Goal: Task Accomplishment & Management: Manage account settings

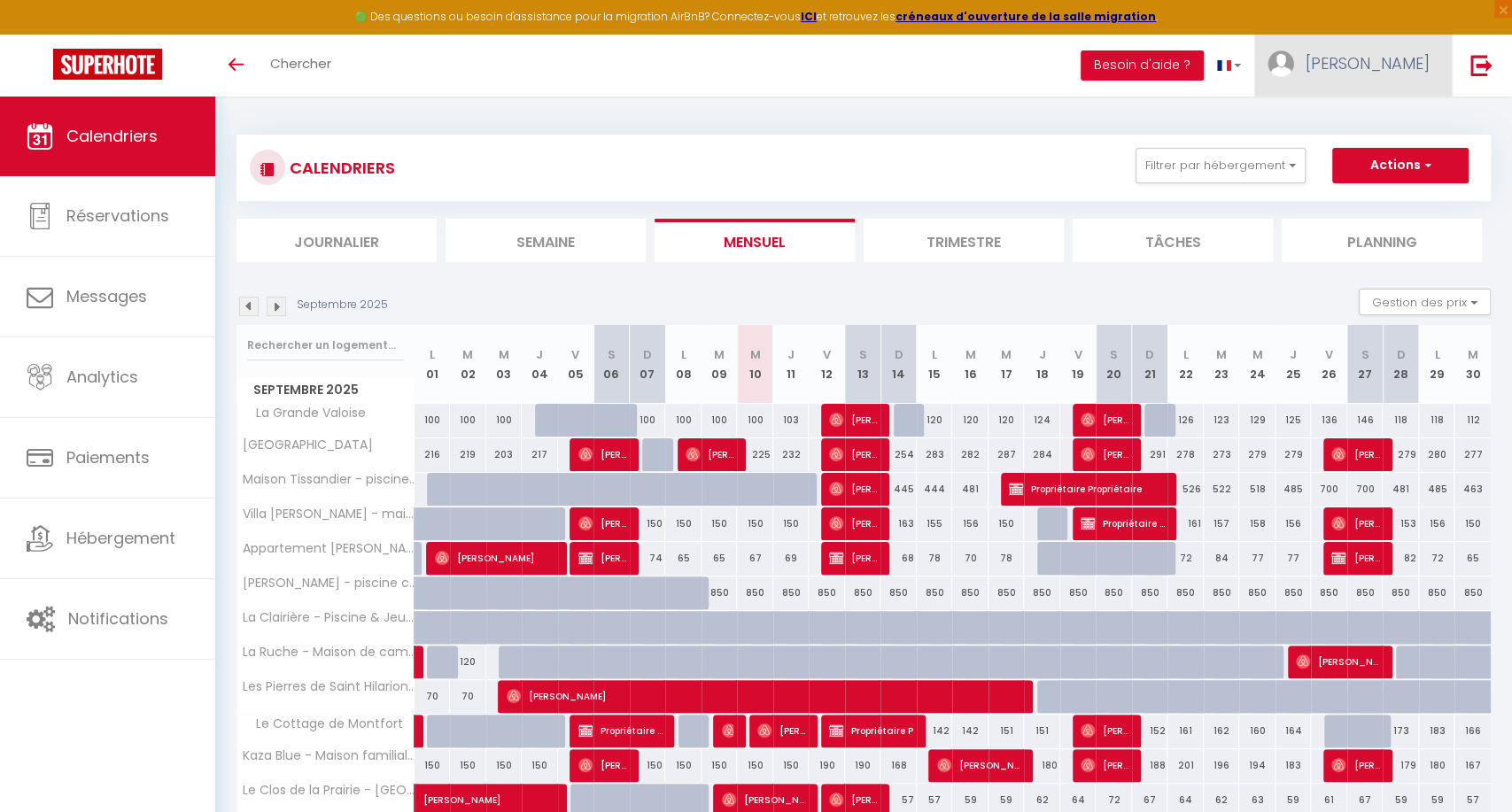
click at [1353, 67] on span "[PERSON_NAME]" at bounding box center [1367, 64] width 124 height 22
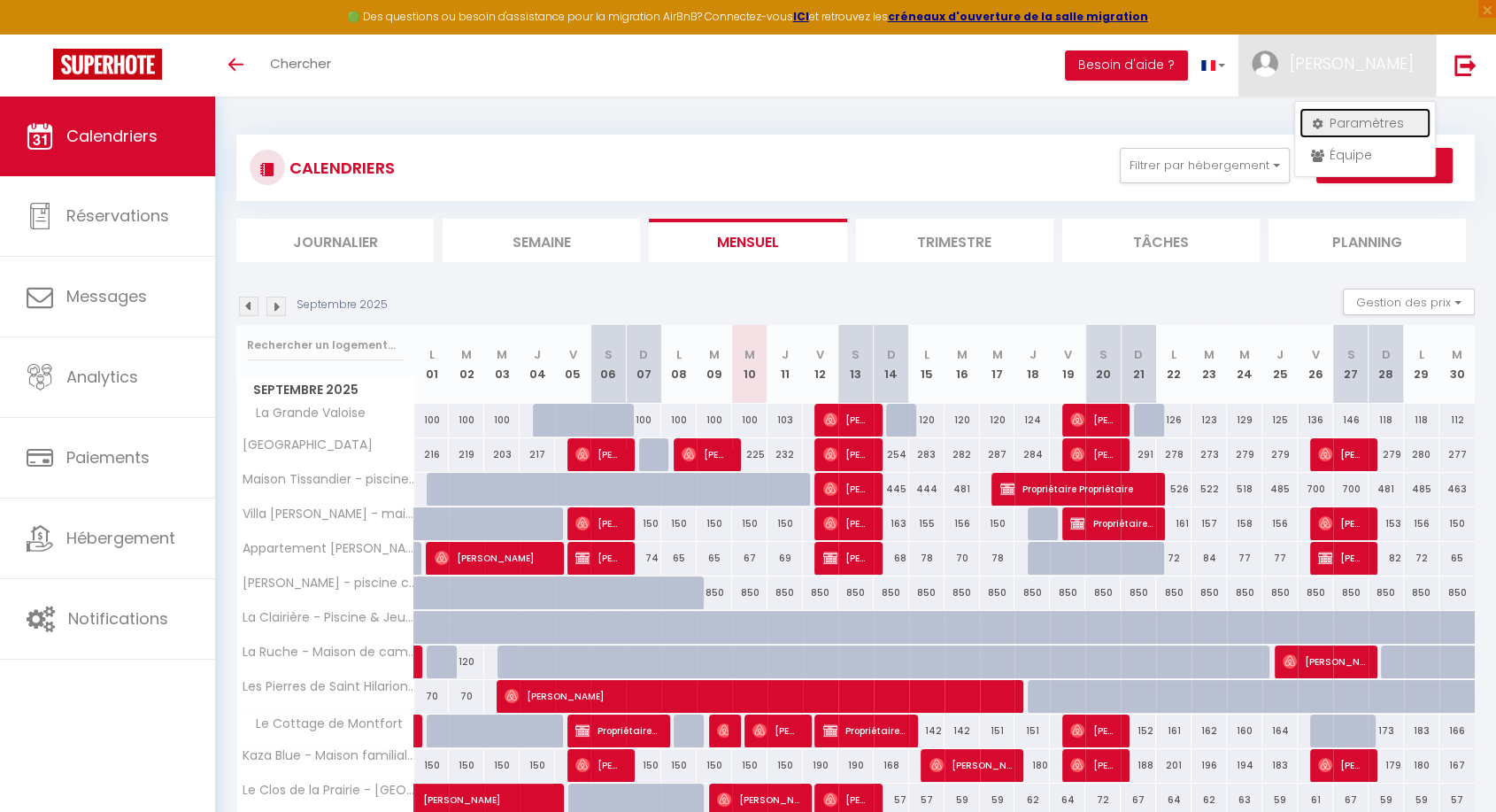
click at [1350, 119] on link "Paramètres" at bounding box center [1366, 123] width 131 height 30
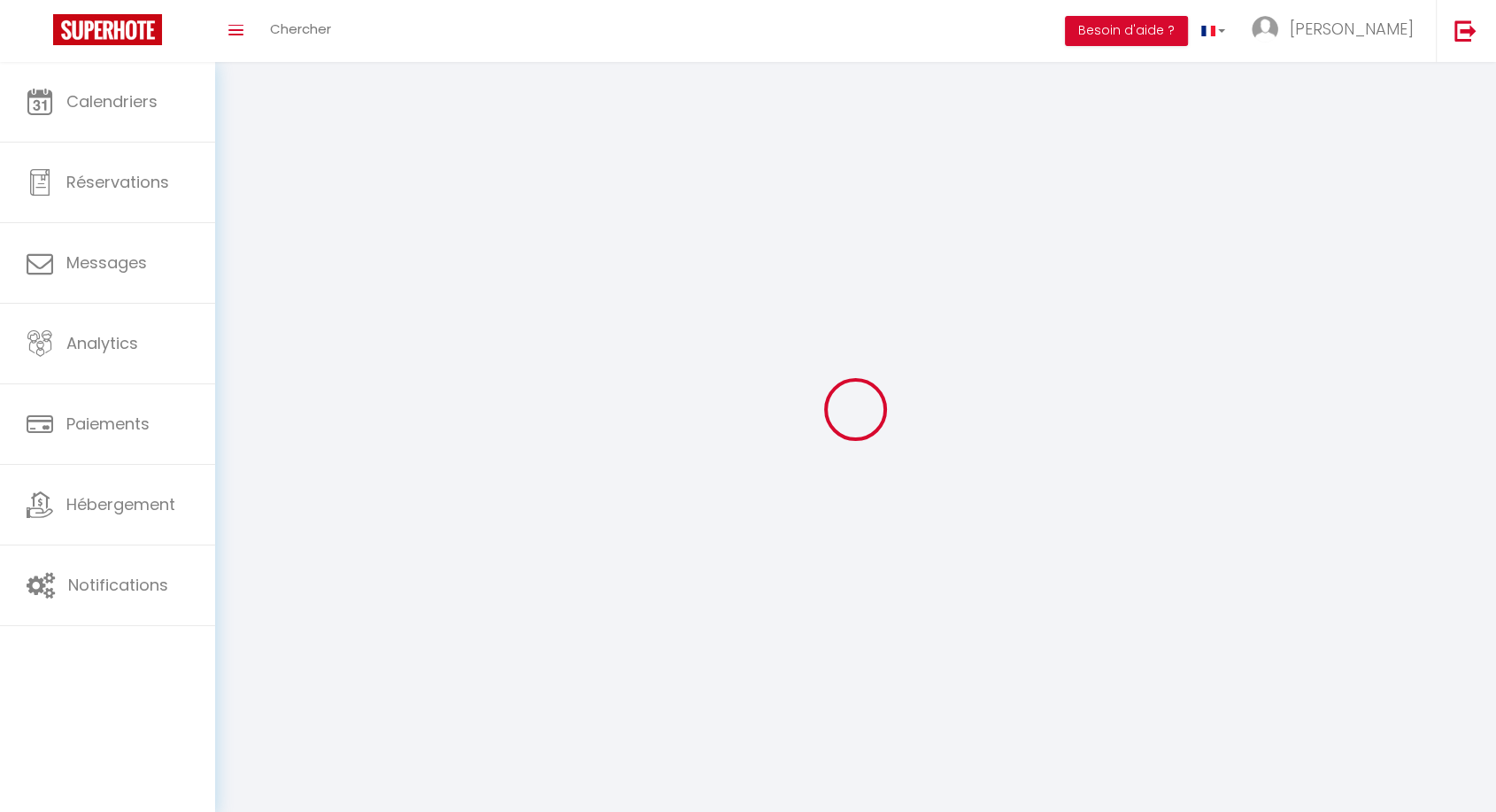
select select "28"
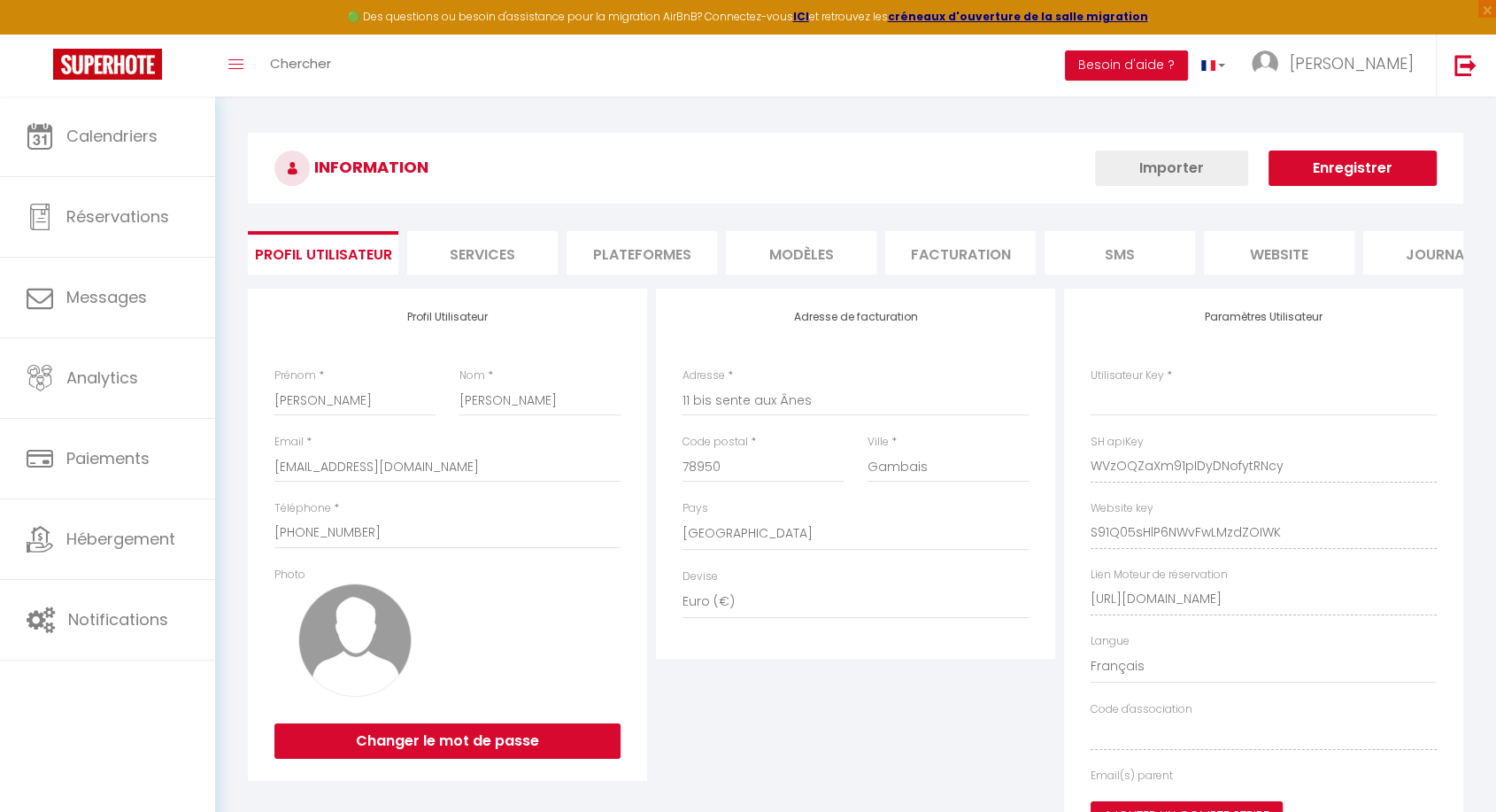
type input "WVzOQZaXm91pIDyDNofytRNcy"
type input "S91Q05sHlP6NWvFwLMzdZOIWK"
type input "[URL][DOMAIN_NAME]"
select select "fr"
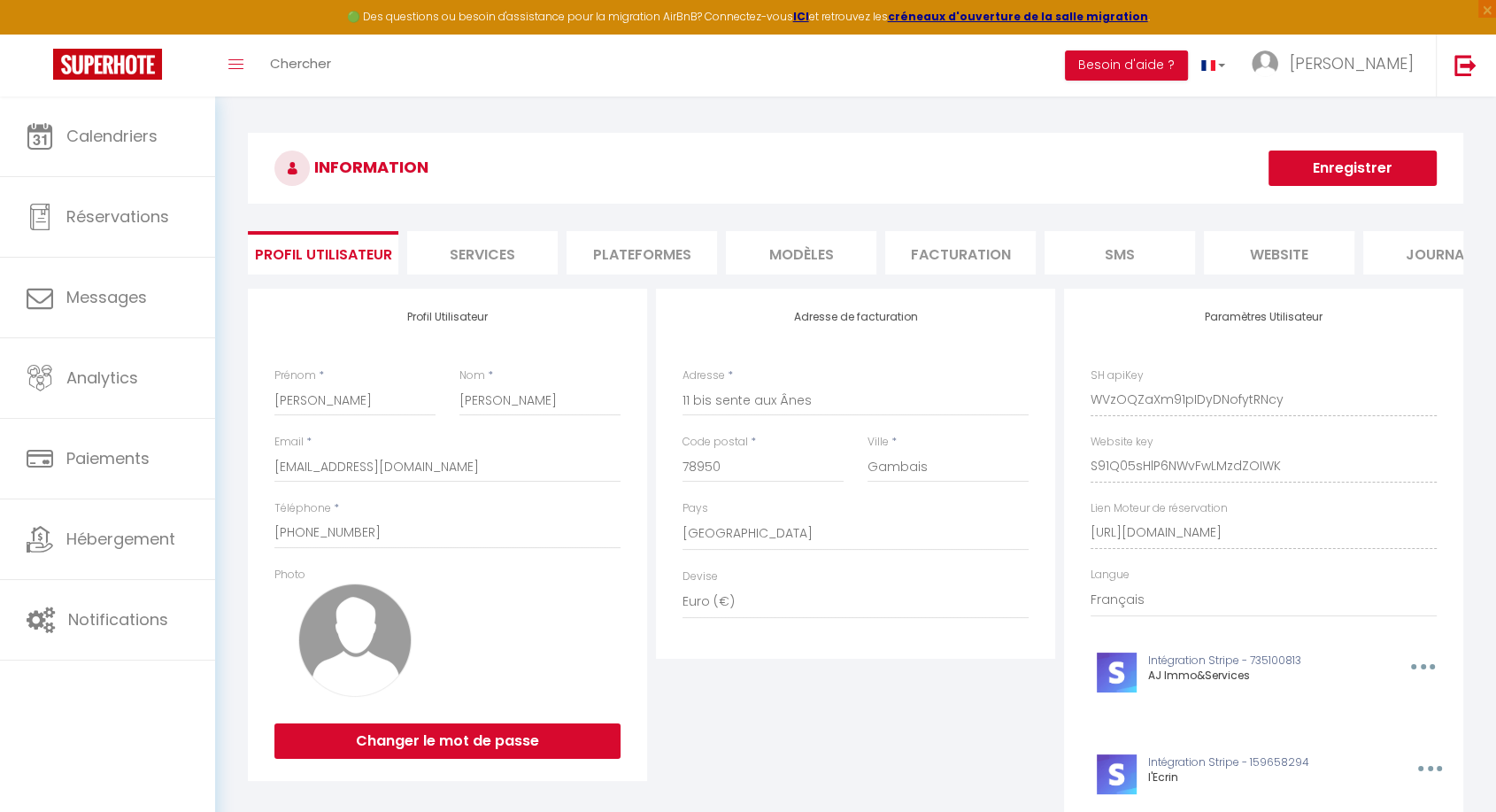
click at [673, 249] on li "Plateformes" at bounding box center [641, 252] width 150 height 44
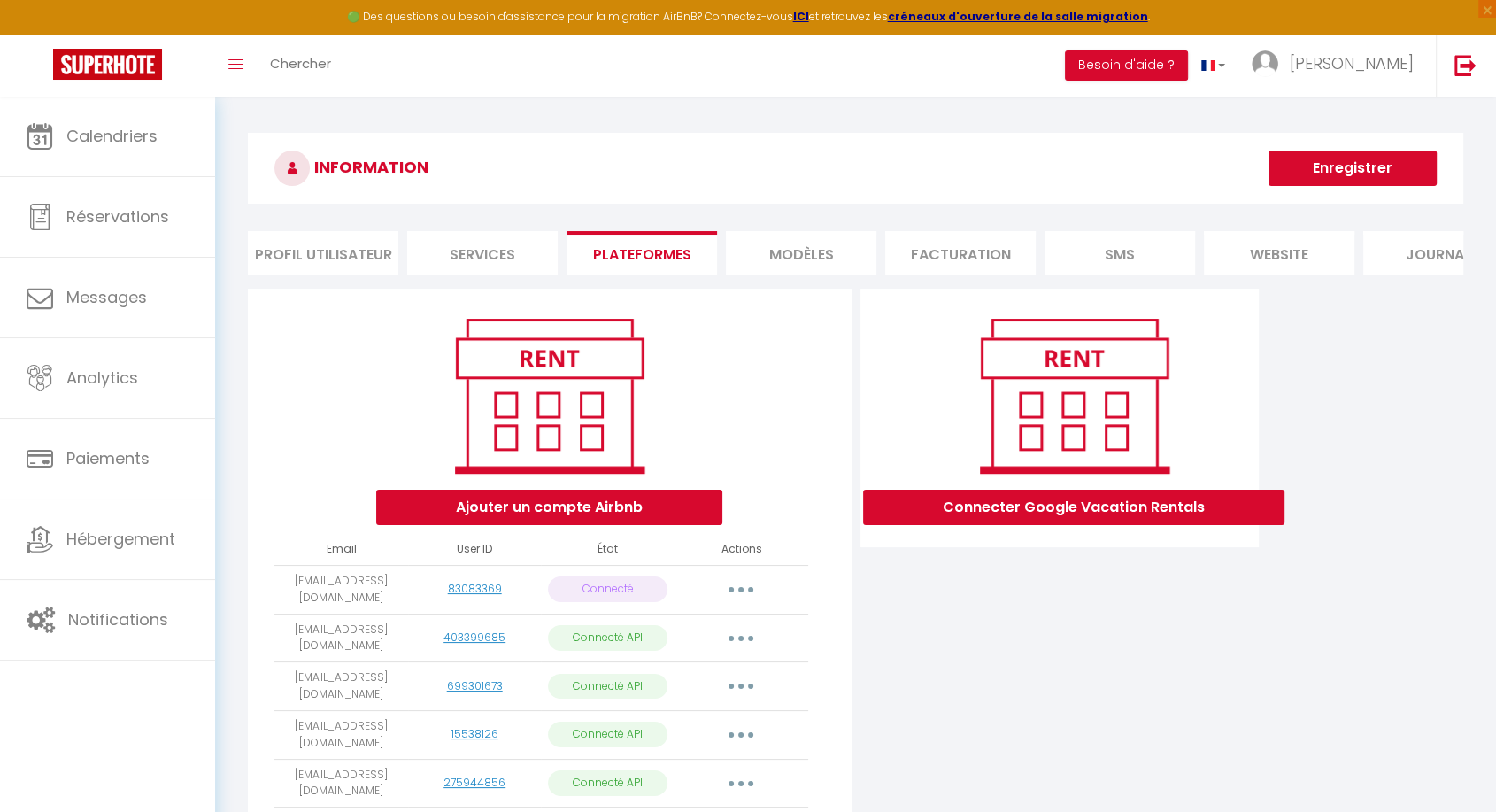
scroll to position [722, 0]
